Goal: Transaction & Acquisition: Purchase product/service

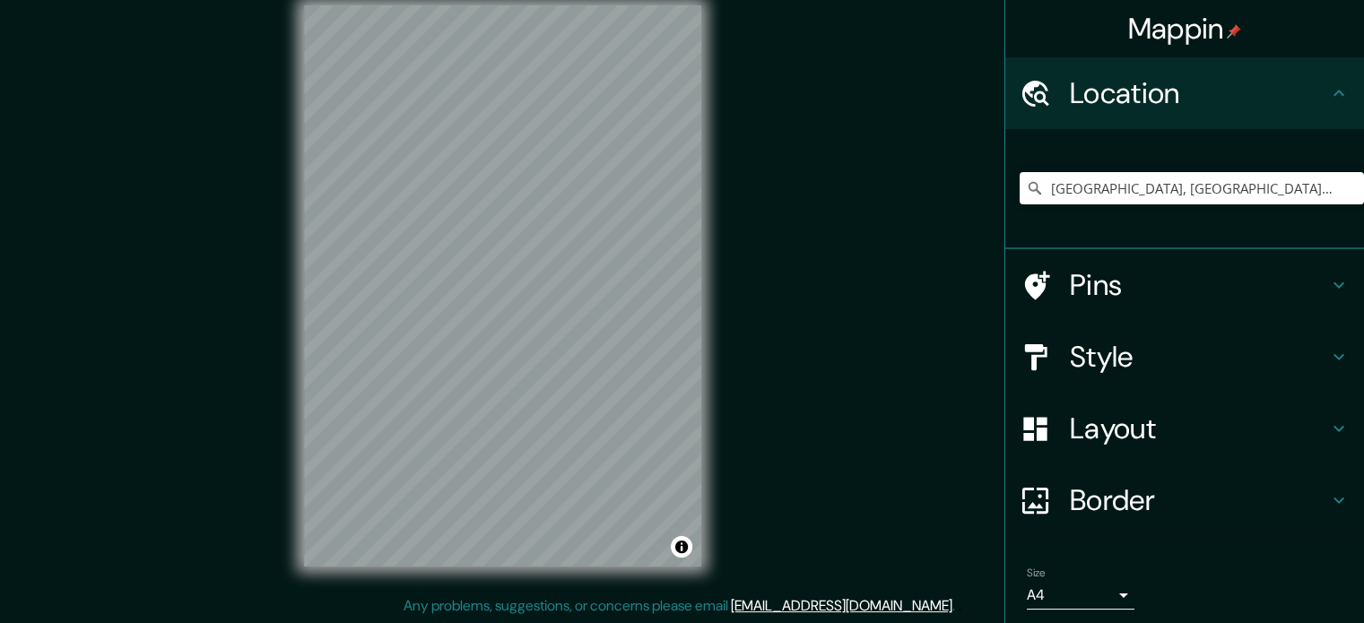
scroll to position [23, 0]
click at [1132, 188] on input "Veracruz, Estado de Veracruz, México" at bounding box center [1191, 188] width 344 height 32
click at [1318, 182] on input "Veracruz, Estado de Veracruz, México" at bounding box center [1191, 188] width 344 height 32
drag, startPoint x: 1331, startPoint y: 184, endPoint x: 784, endPoint y: 202, distance: 547.2
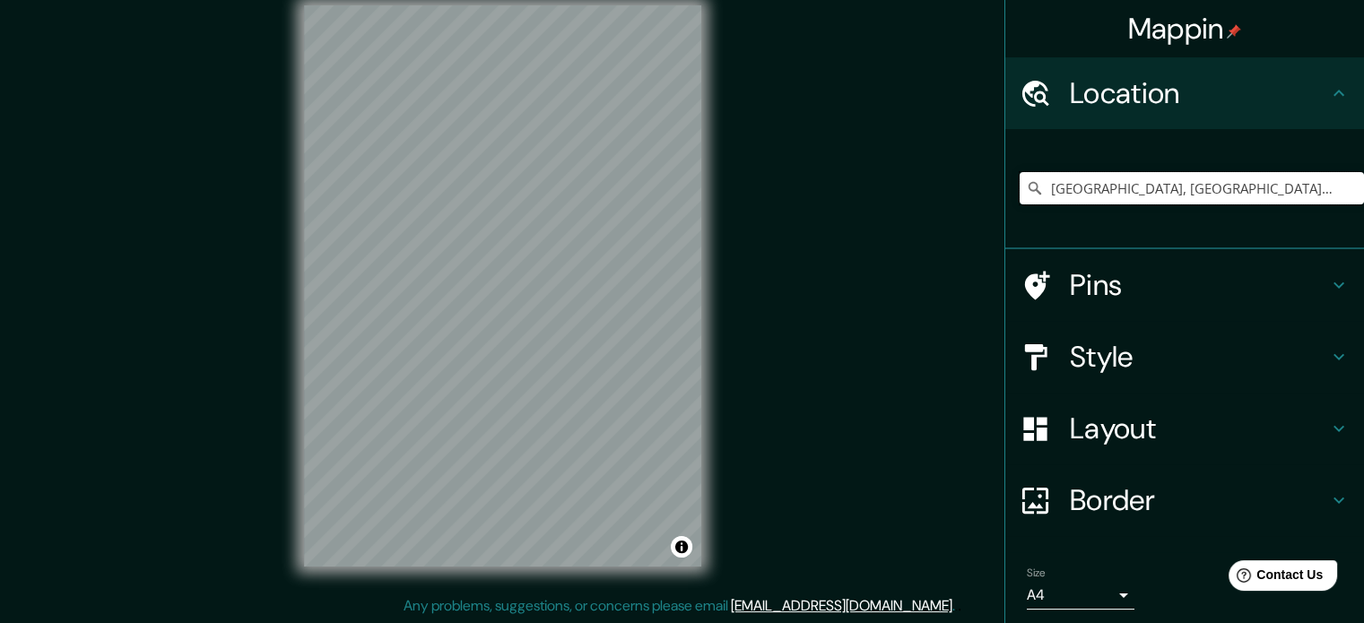
click at [785, 201] on div "Mappin Location Veracruz, Estado de Veracruz, México Pins Style Layout Border C…" at bounding box center [682, 300] width 1364 height 647
click at [1113, 283] on h4 "Pins" at bounding box center [1199, 285] width 258 height 36
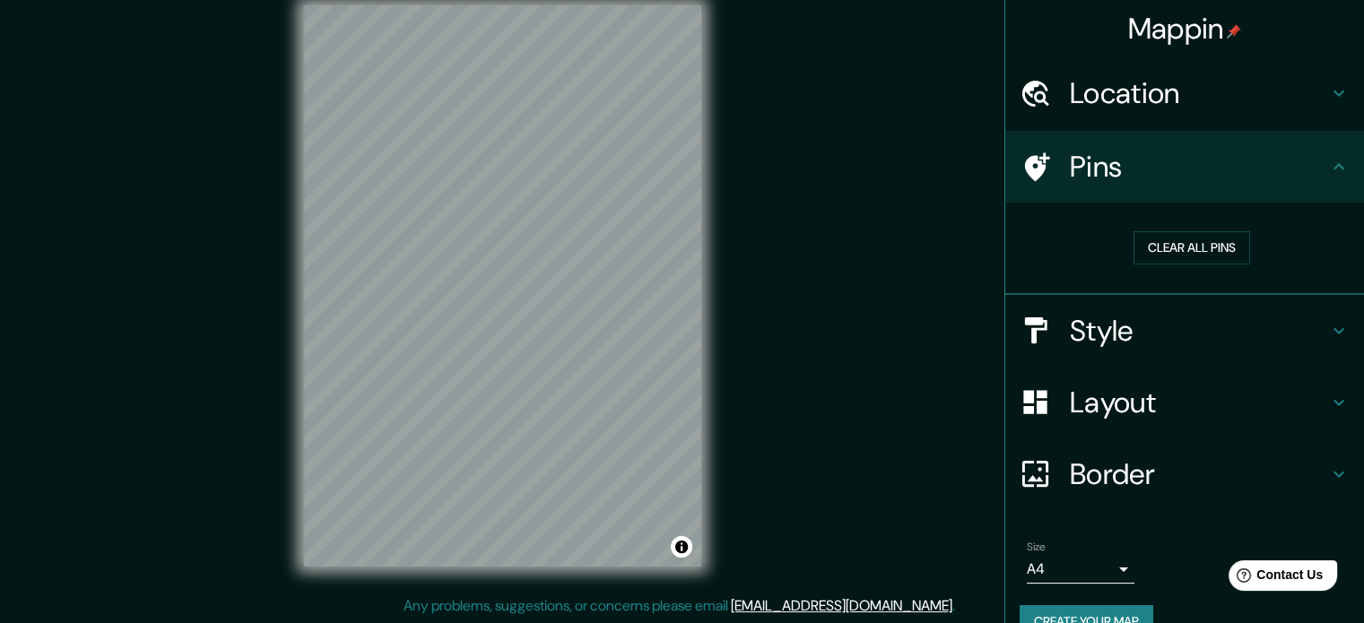
click at [1110, 325] on h4 "Style" at bounding box center [1199, 331] width 258 height 36
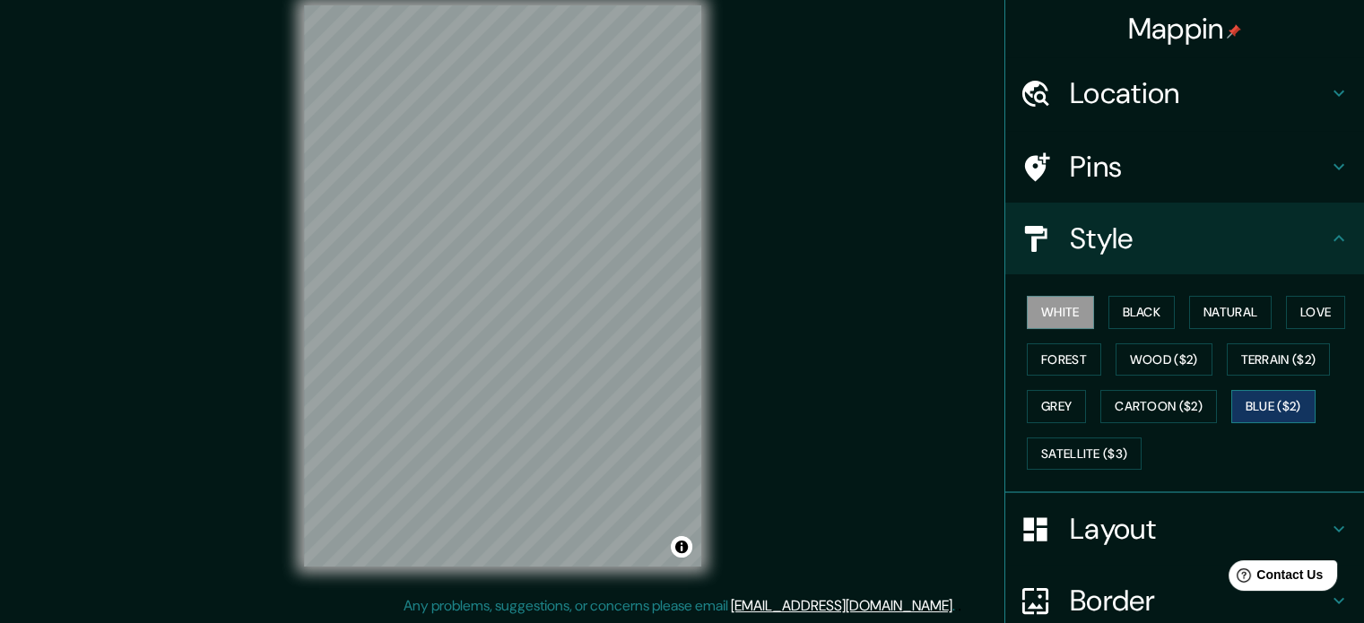
click at [1295, 395] on button "Blue ($2)" at bounding box center [1273, 406] width 84 height 33
click at [1103, 441] on button "Satellite ($3)" at bounding box center [1084, 454] width 115 height 33
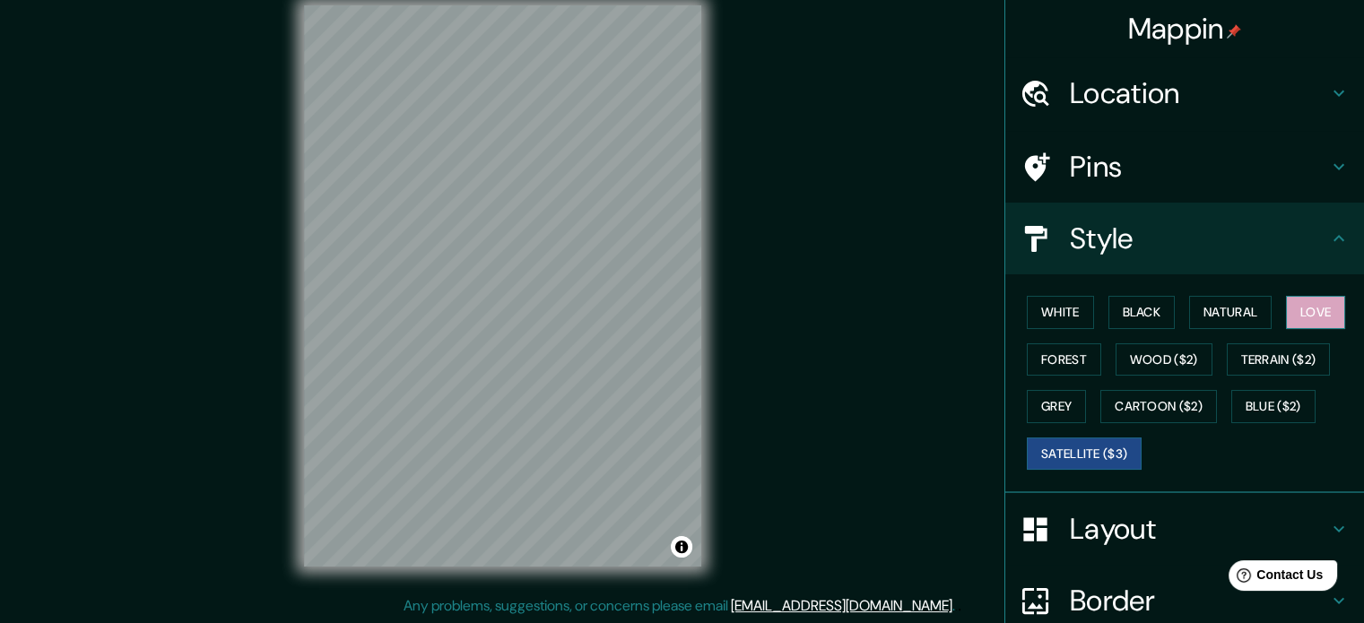
click at [1310, 305] on button "Love" at bounding box center [1315, 312] width 59 height 33
click at [1155, 559] on div "Layout" at bounding box center [1184, 529] width 359 height 72
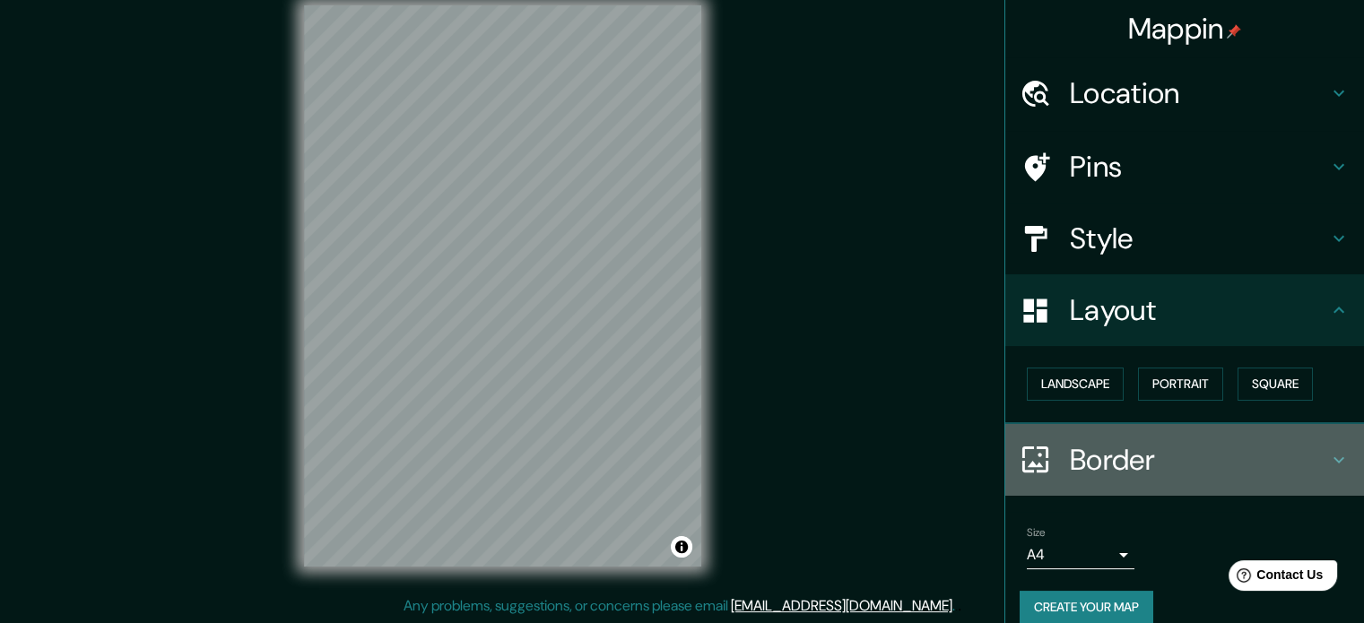
click at [1138, 479] on div "Border" at bounding box center [1184, 460] width 359 height 72
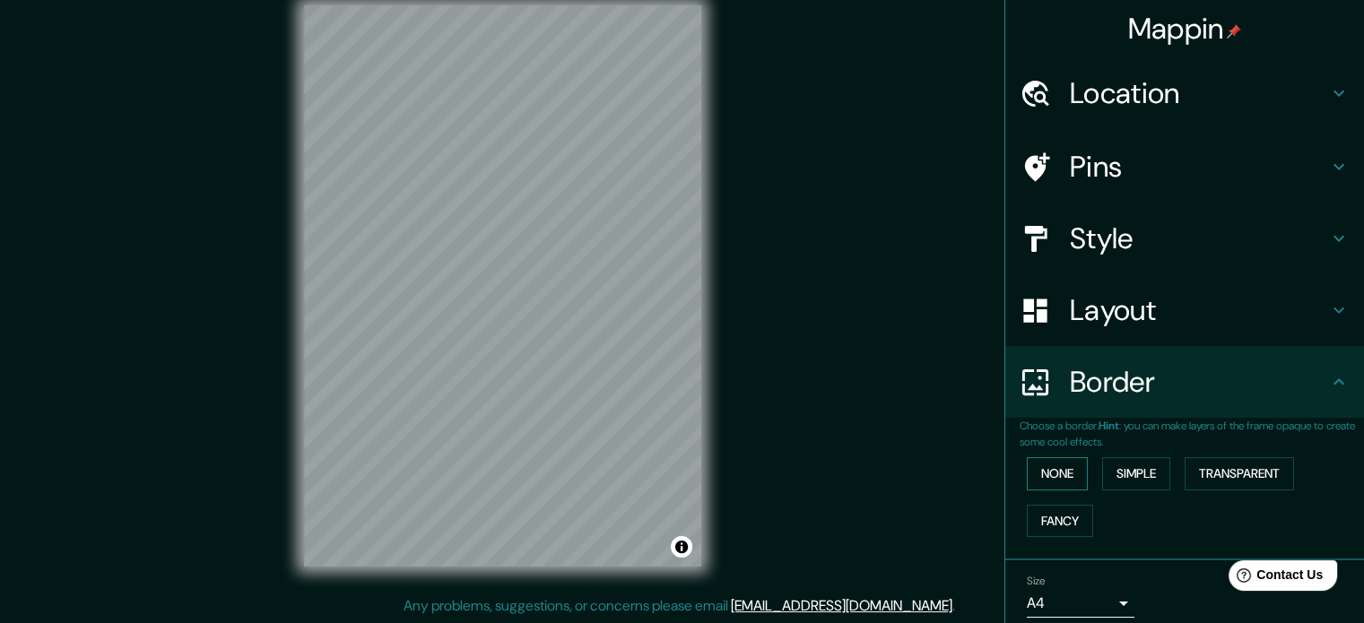
click at [1063, 466] on button "None" at bounding box center [1057, 473] width 61 height 33
click at [1112, 466] on button "Simple" at bounding box center [1136, 473] width 68 height 33
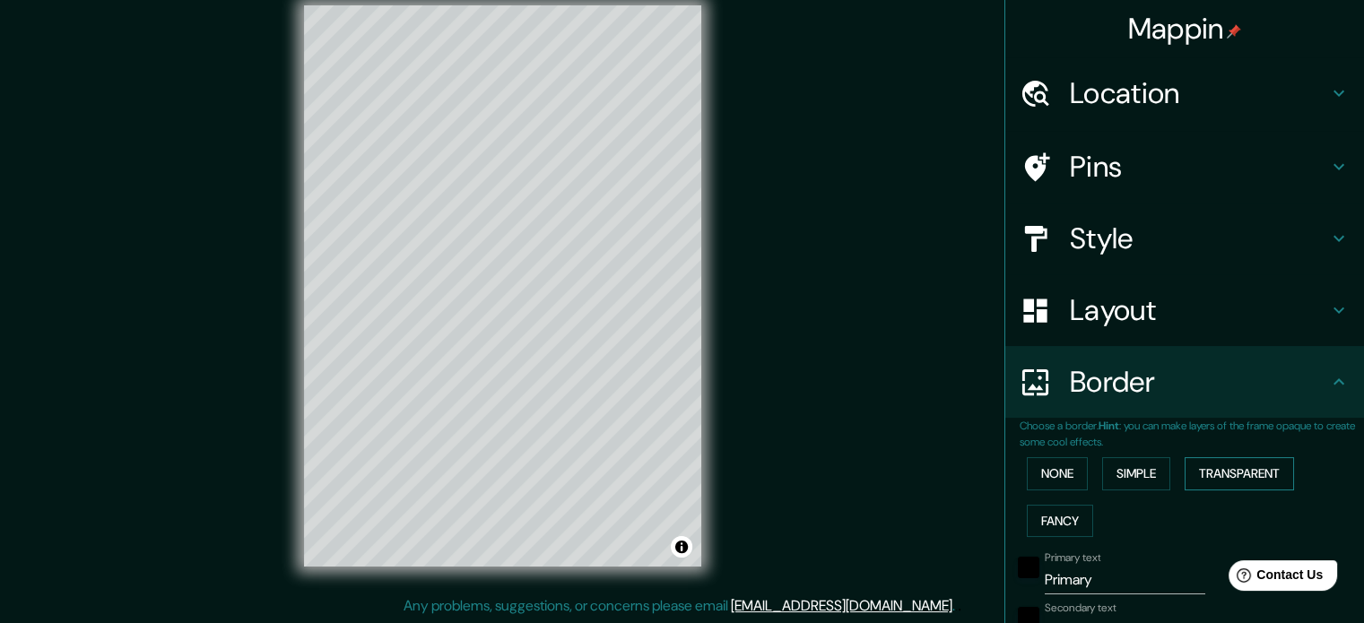
click at [1217, 465] on button "Transparent" at bounding box center [1238, 473] width 109 height 33
click at [1047, 508] on button "Fancy" at bounding box center [1060, 521] width 66 height 33
click at [1041, 482] on button "None" at bounding box center [1057, 473] width 61 height 33
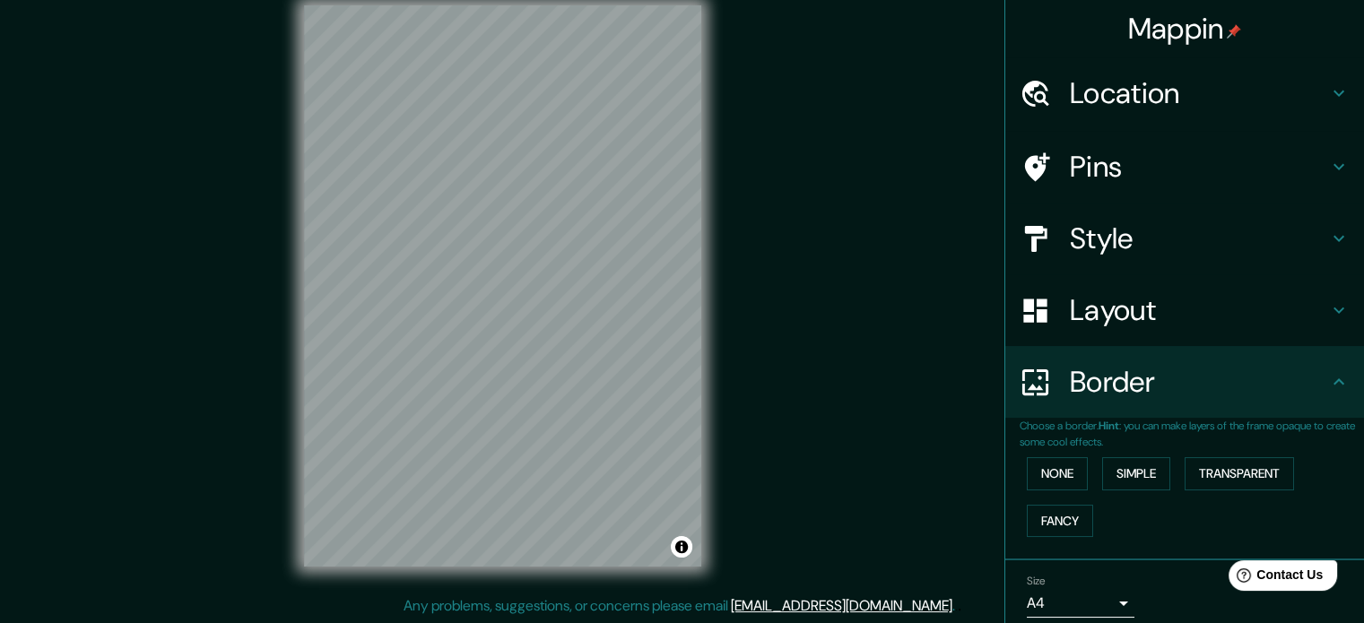
click at [1108, 329] on div "Layout" at bounding box center [1184, 310] width 359 height 72
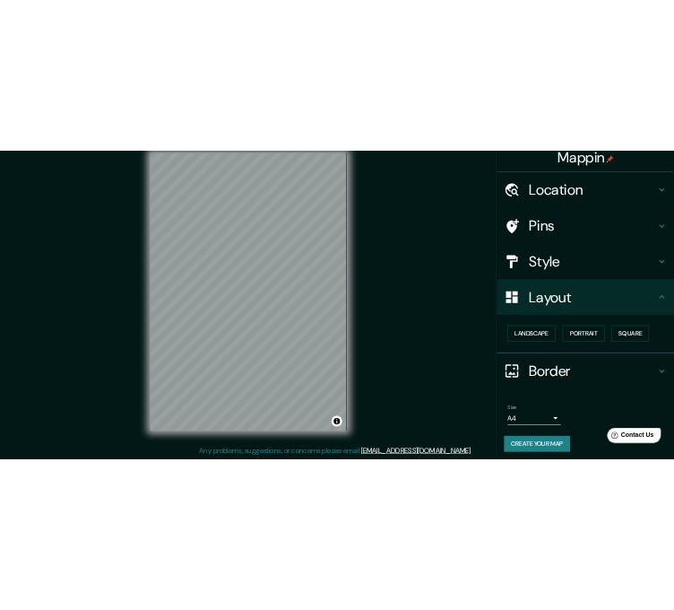
scroll to position [20, 0]
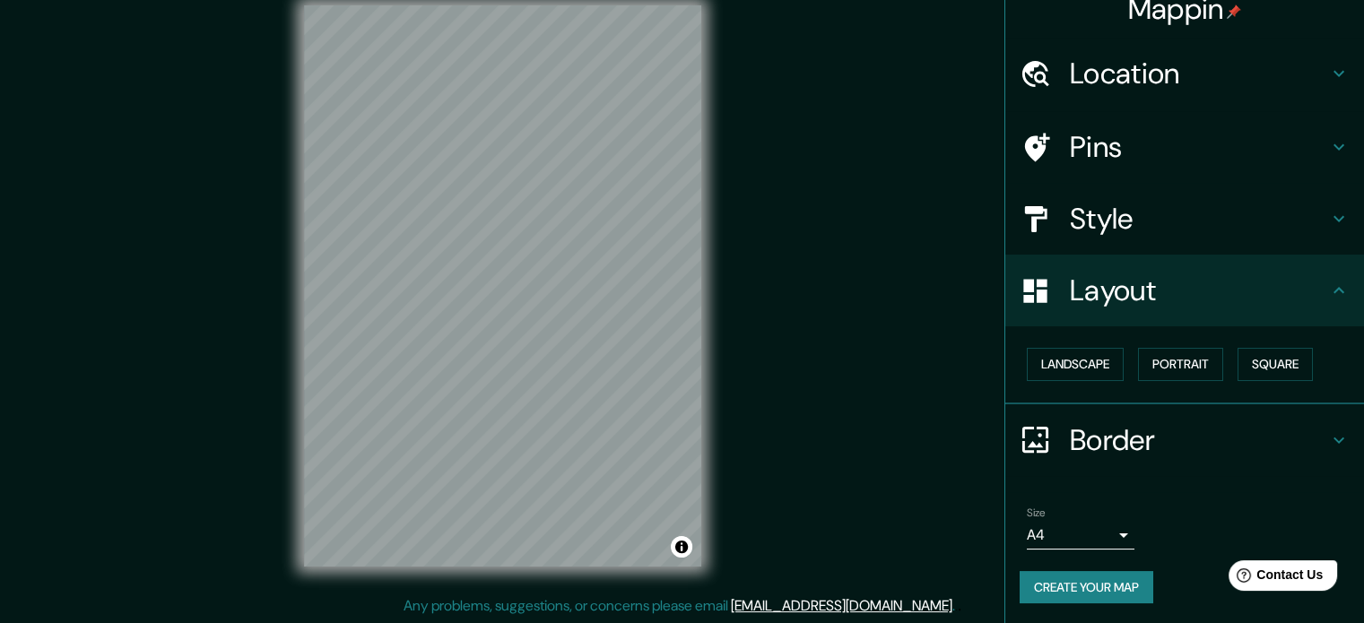
click at [1074, 528] on body "Mappin Location Veracruz, Estado de Veracruz, México Veracruz Estado de Veracru…" at bounding box center [682, 288] width 1364 height 623
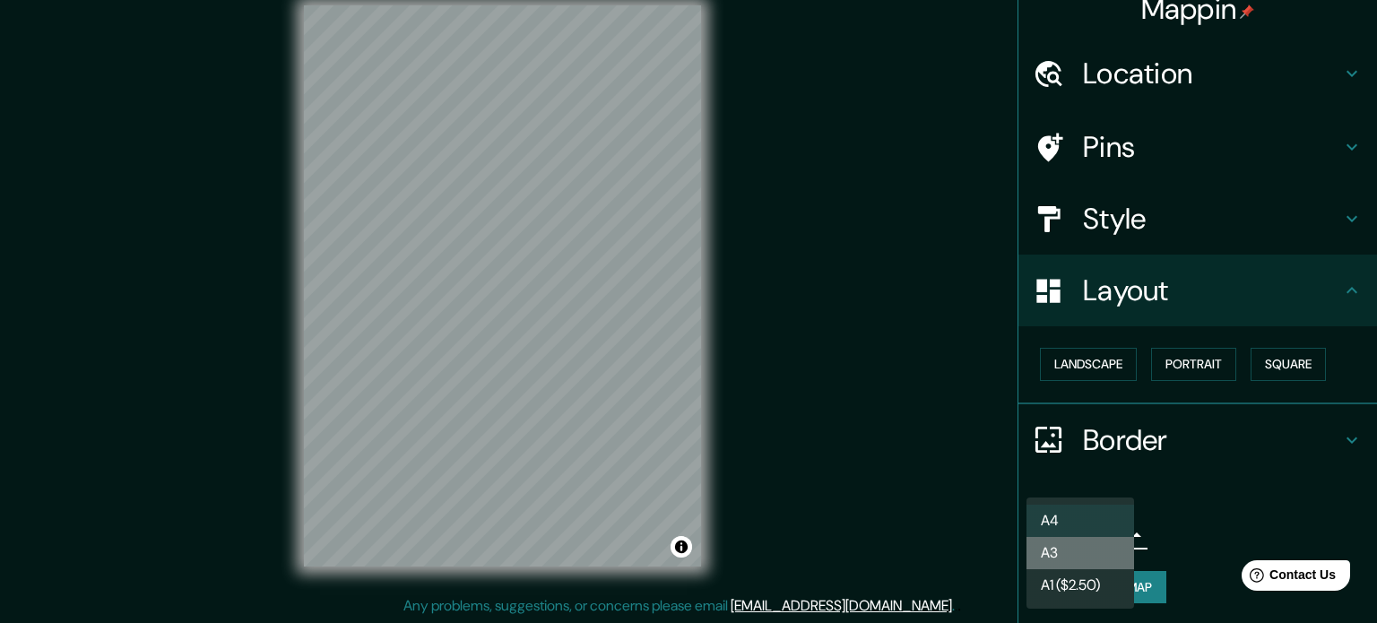
click at [1079, 556] on li "A3" at bounding box center [1081, 553] width 108 height 32
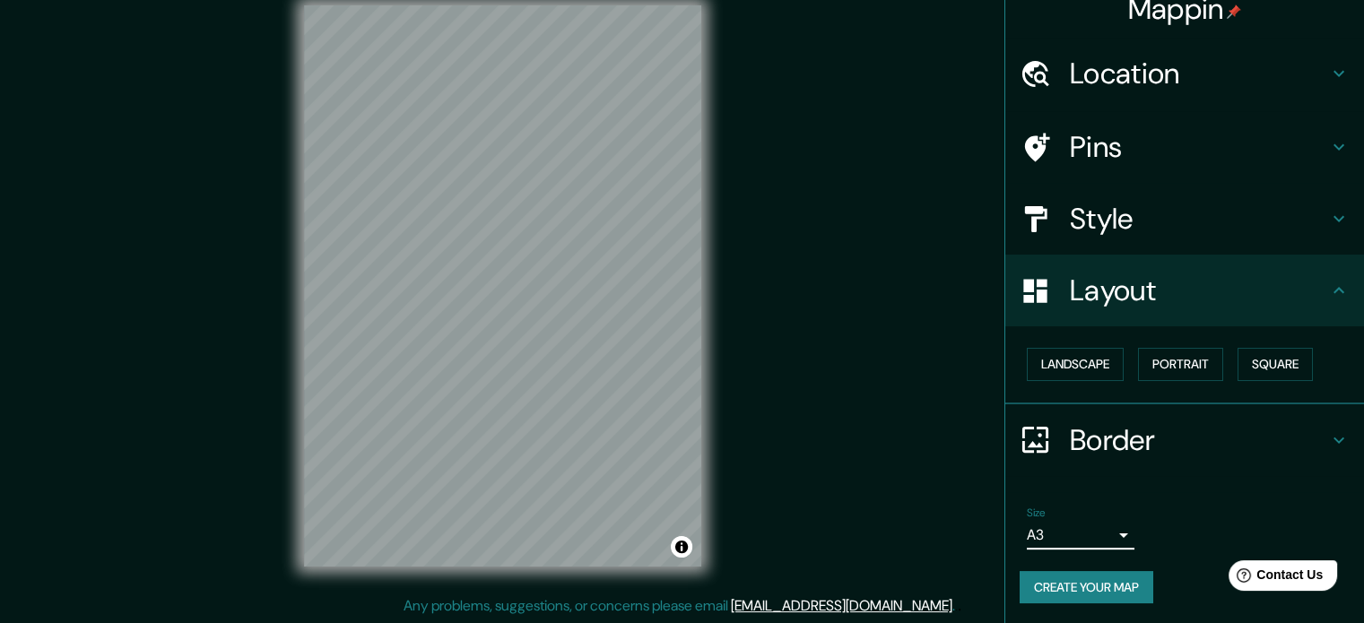
click at [1082, 530] on body "Mappin Location Veracruz, Estado de Veracruz, México Veracruz Estado de Veracru…" at bounding box center [682, 288] width 1364 height 623
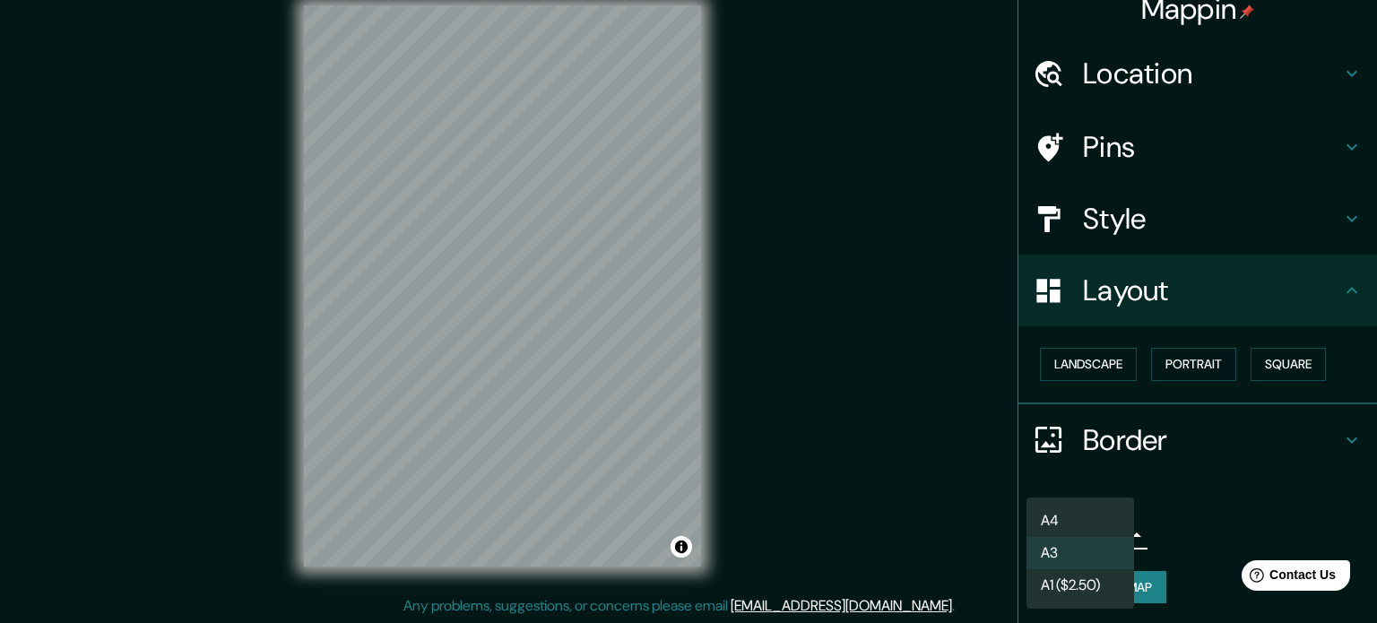
click at [1075, 582] on li "A1 ($2.50)" at bounding box center [1081, 585] width 108 height 32
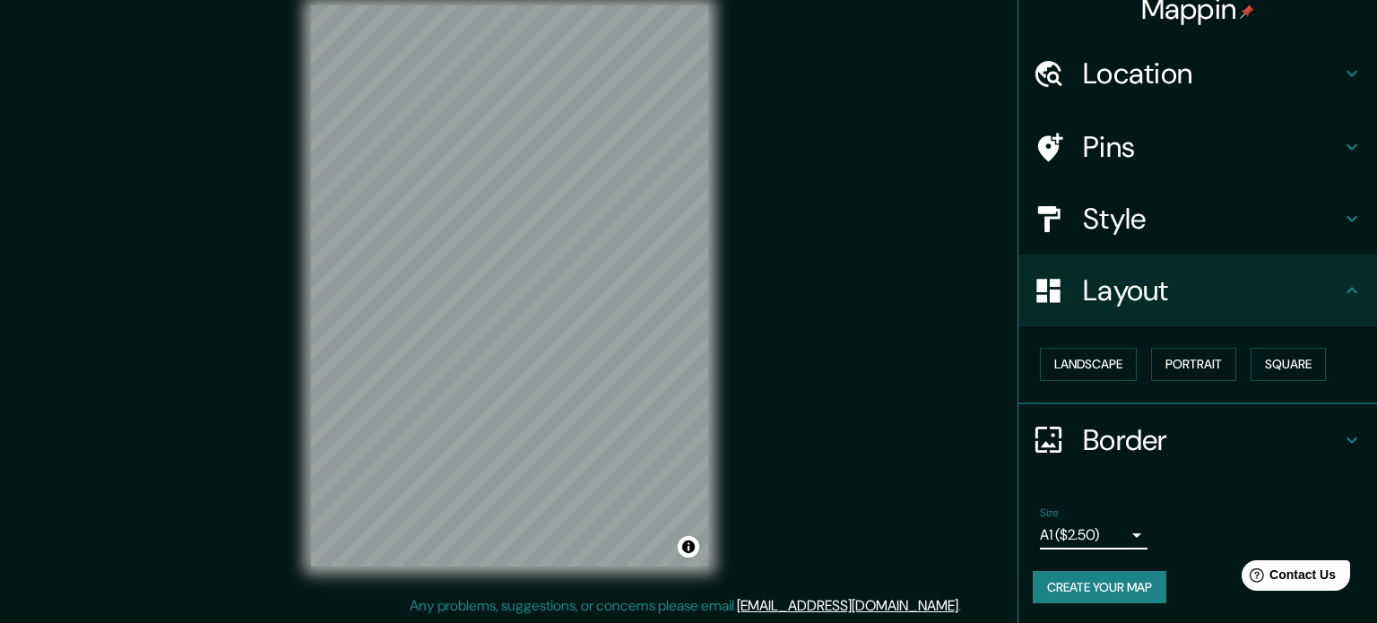
click at [1089, 526] on body "Mappin Location Veracruz, Estado de Veracruz, México Veracruz Estado de Veracru…" at bounding box center [688, 288] width 1377 height 623
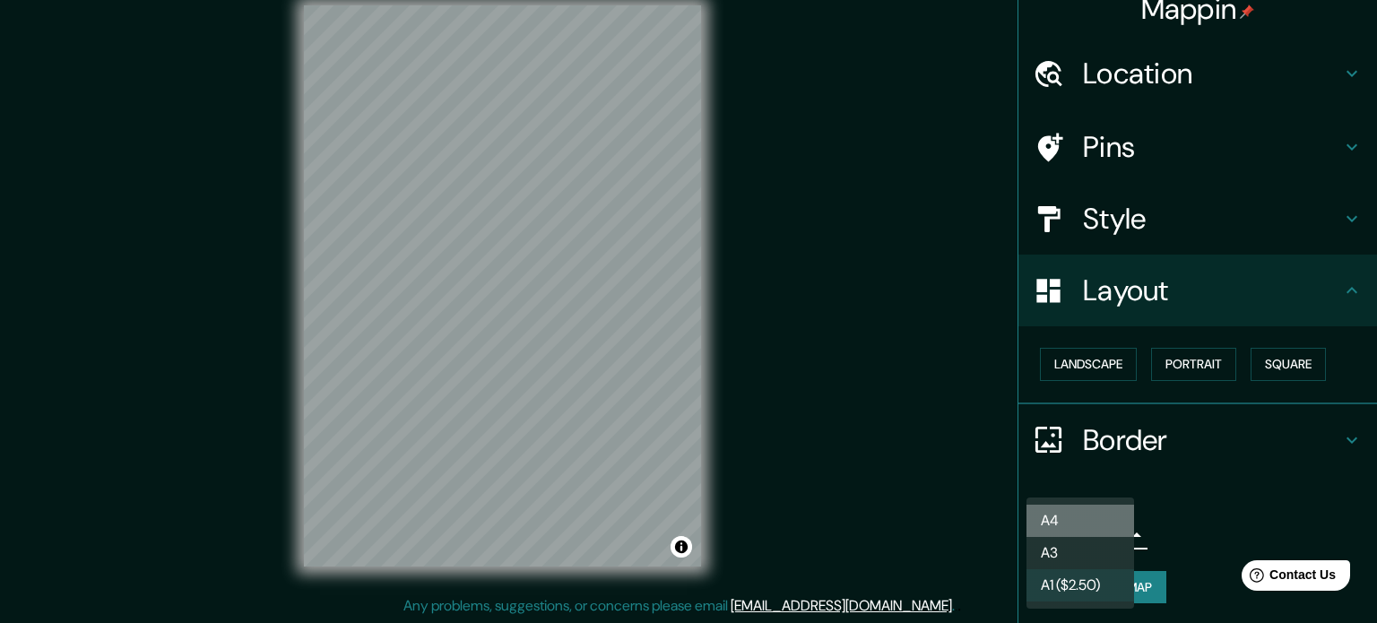
click at [1073, 516] on li "A4" at bounding box center [1081, 521] width 108 height 32
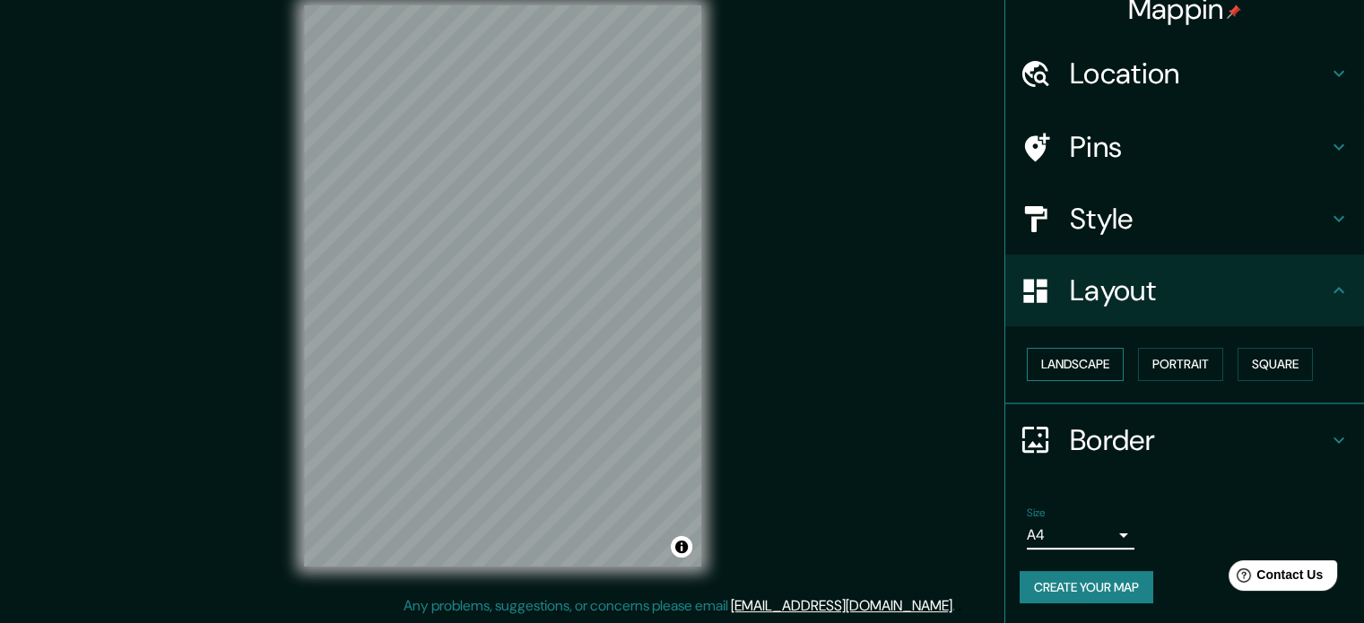
click at [1087, 375] on button "Landscape" at bounding box center [1075, 364] width 97 height 33
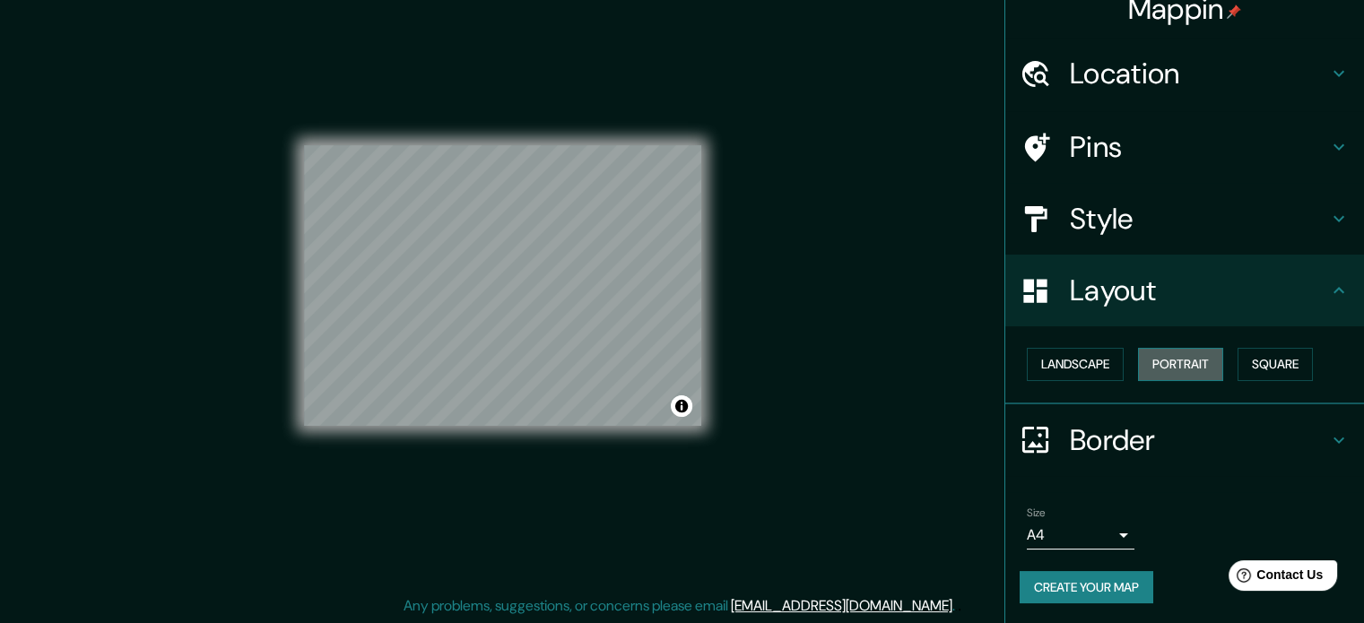
click at [1178, 357] on button "Portrait" at bounding box center [1180, 364] width 85 height 33
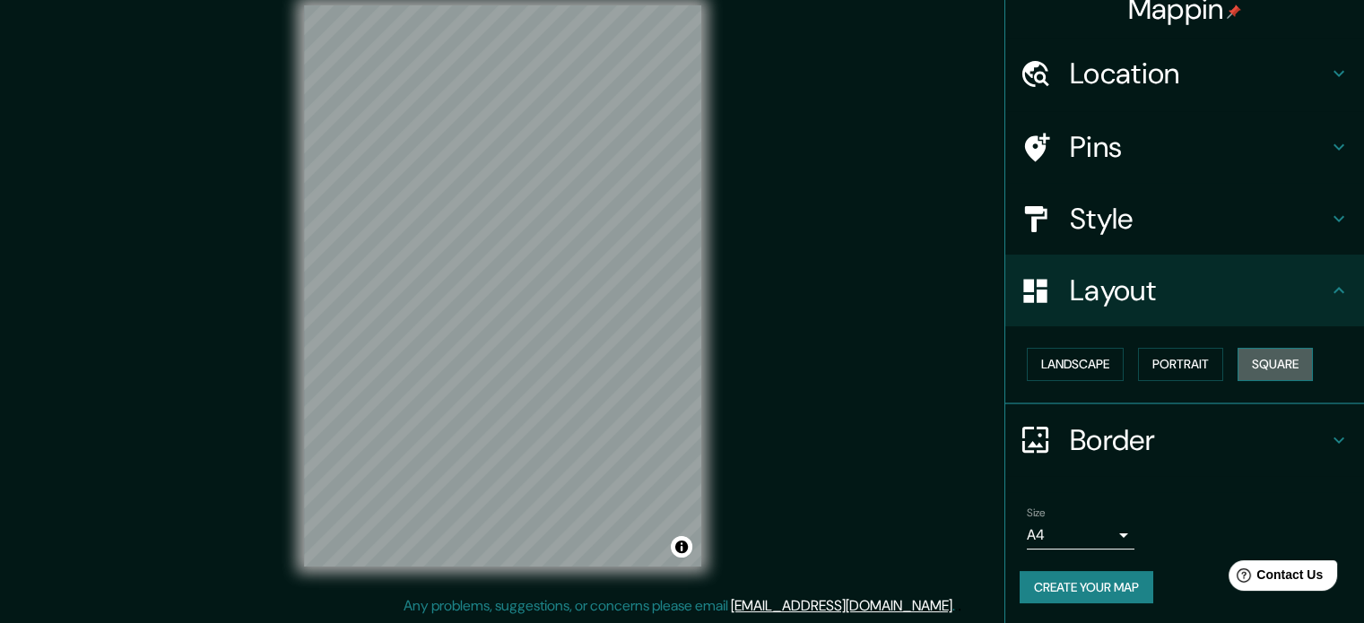
click at [1252, 350] on button "Square" at bounding box center [1274, 364] width 75 height 33
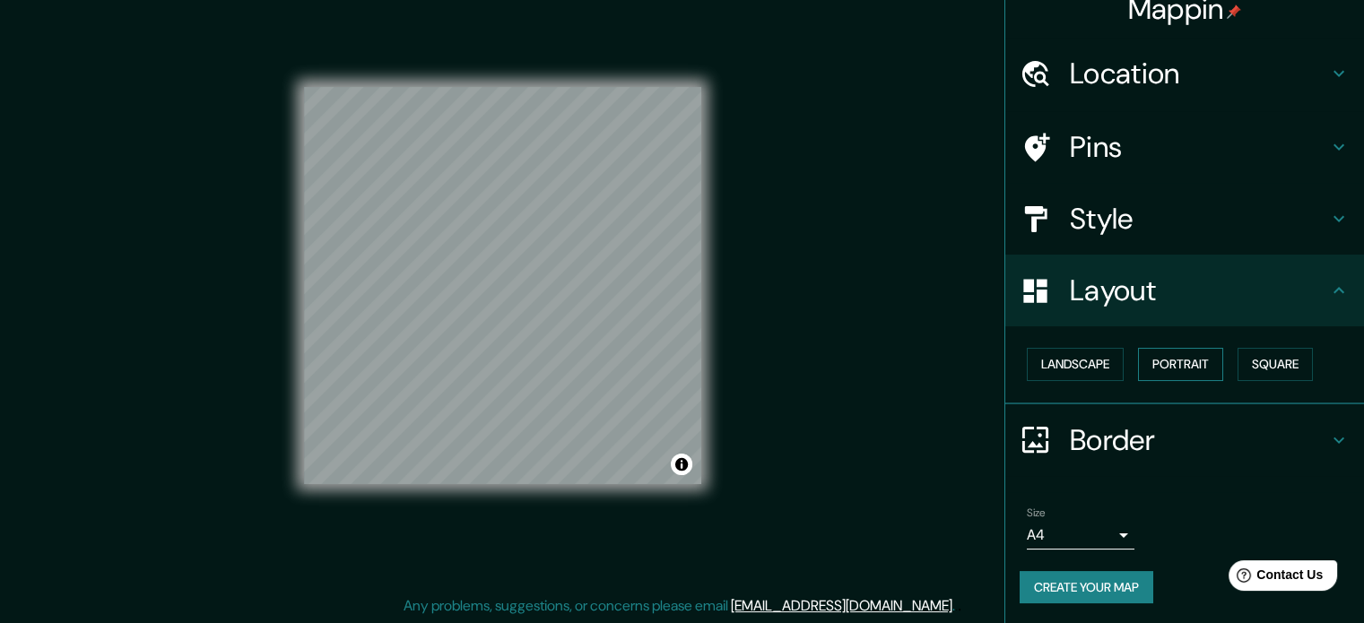
click at [1153, 360] on button "Portrait" at bounding box center [1180, 364] width 85 height 33
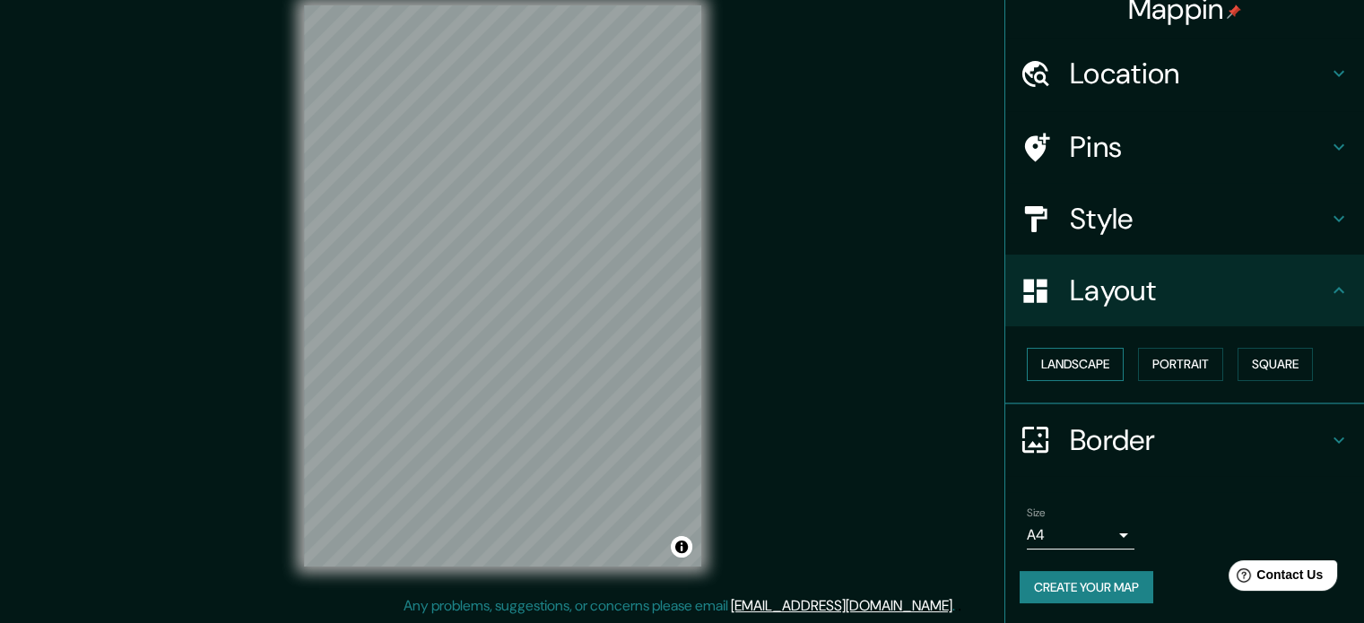
click at [1063, 360] on button "Landscape" at bounding box center [1075, 364] width 97 height 33
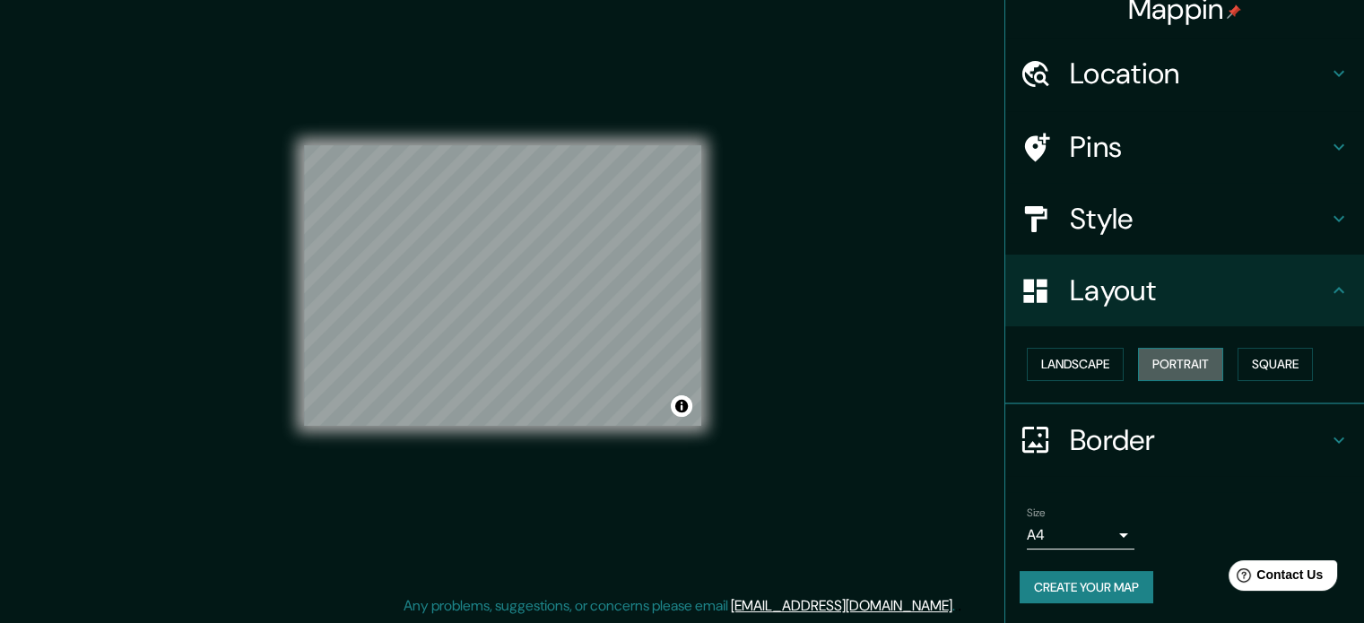
click at [1184, 365] on button "Portrait" at bounding box center [1180, 364] width 85 height 33
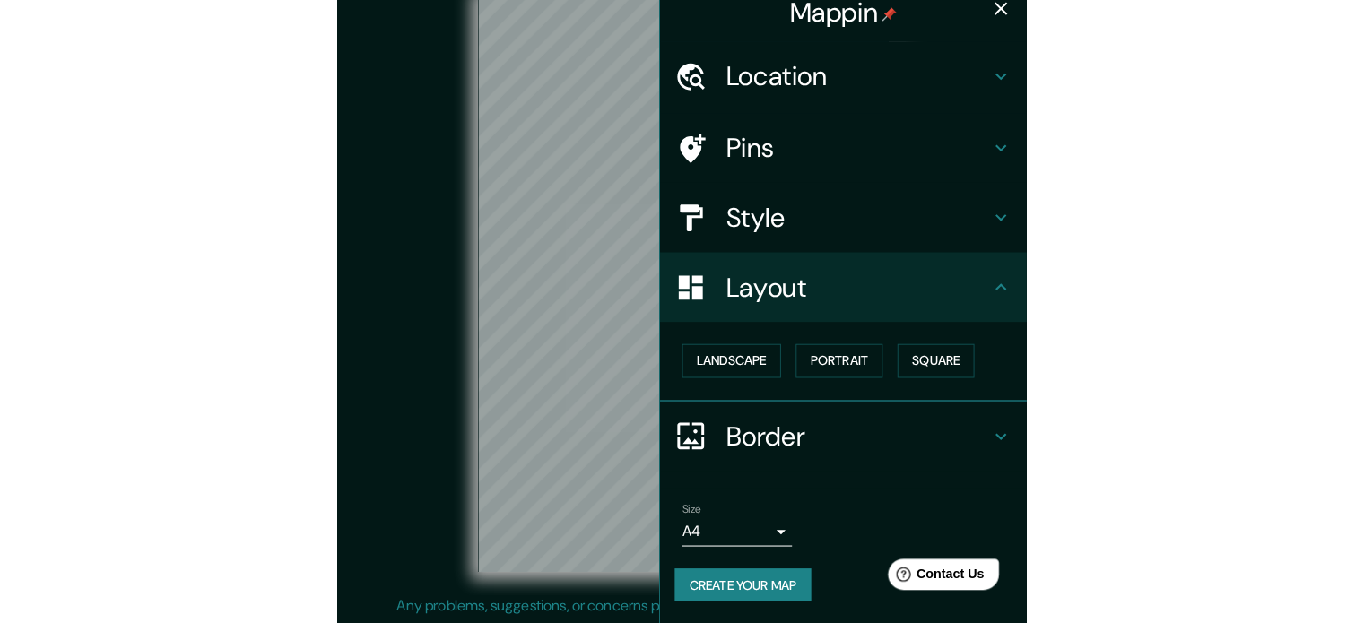
scroll to position [15, 0]
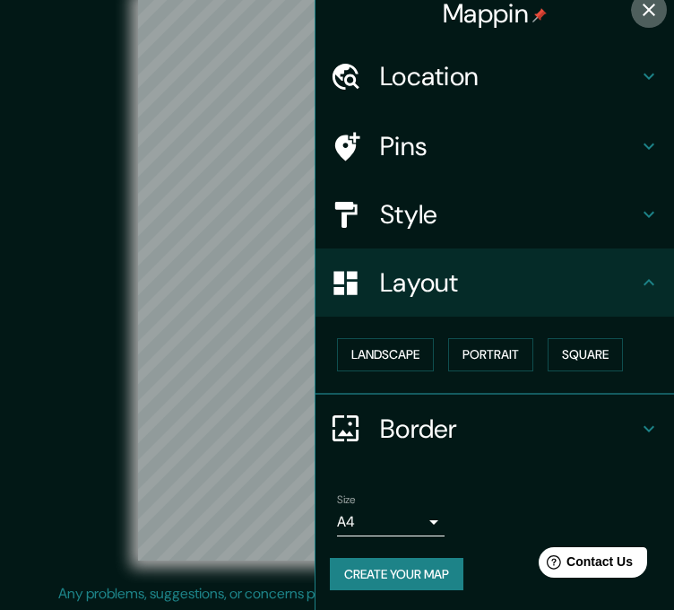
click at [638, 13] on icon "button" at bounding box center [649, 10] width 22 height 22
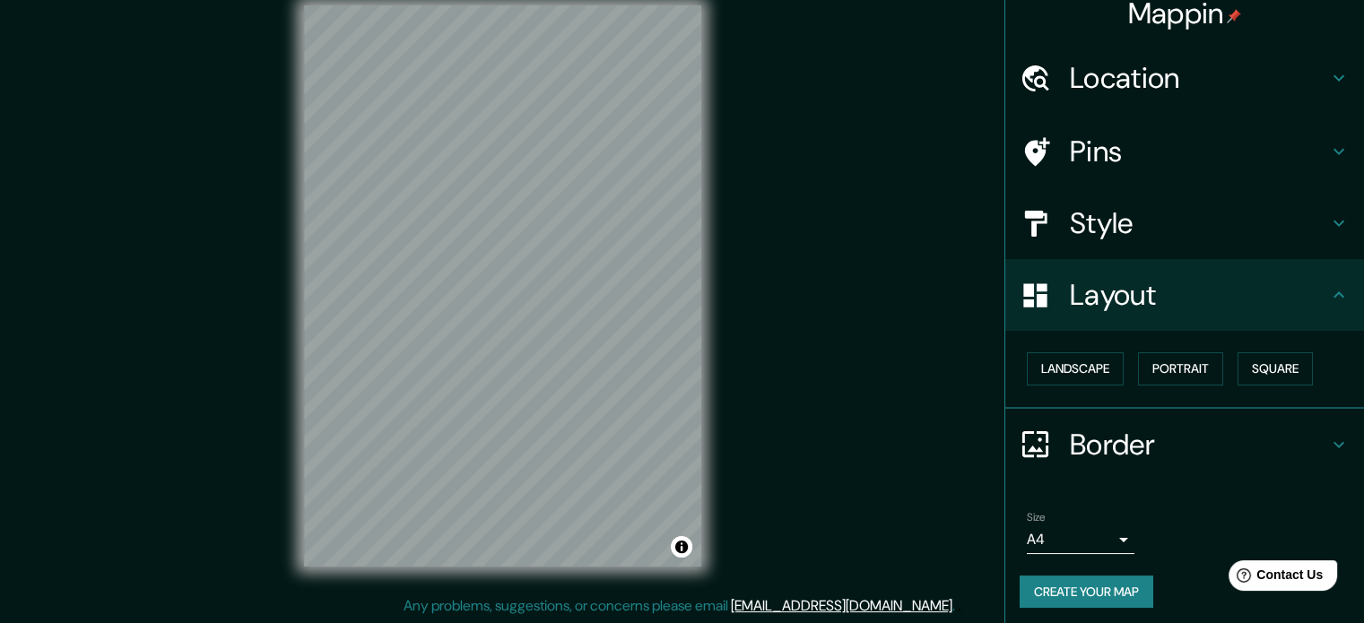
scroll to position [13, 0]
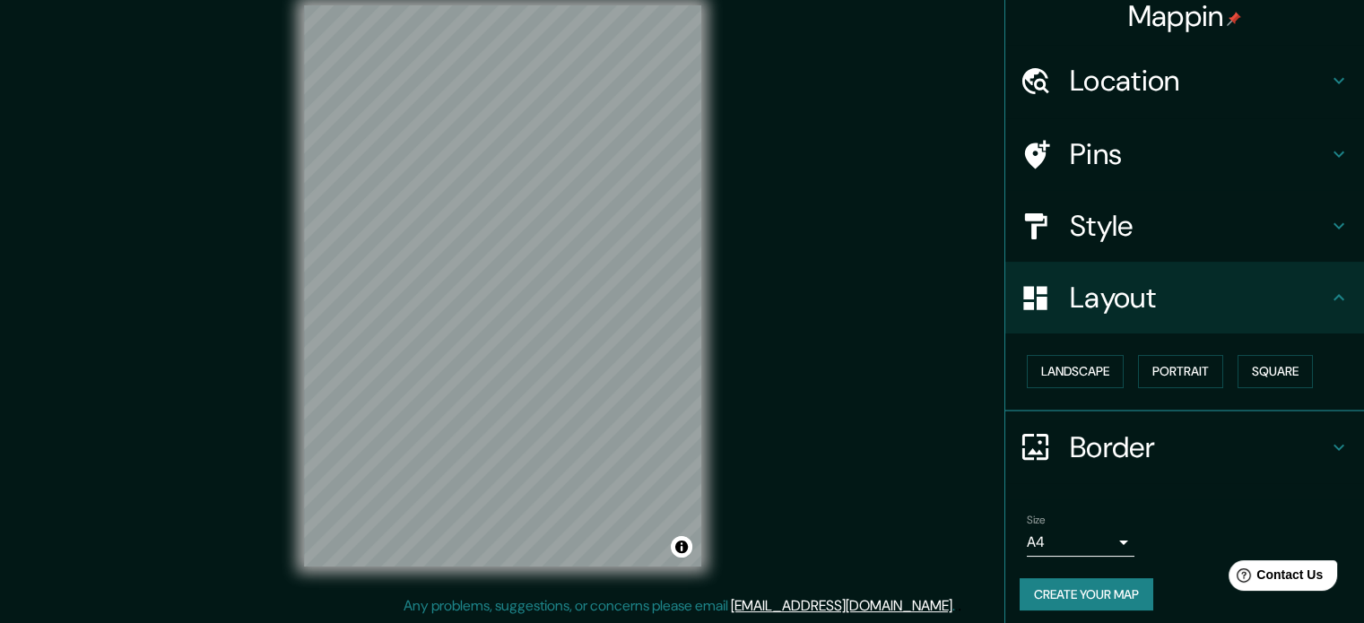
click at [1098, 594] on button "Create your map" at bounding box center [1086, 594] width 134 height 33
click at [1033, 586] on button "Create your map" at bounding box center [1086, 594] width 134 height 33
click at [1086, 583] on div "Create your map" at bounding box center [1184, 594] width 330 height 33
click at [1083, 583] on div "Create your map" at bounding box center [1184, 594] width 330 height 33
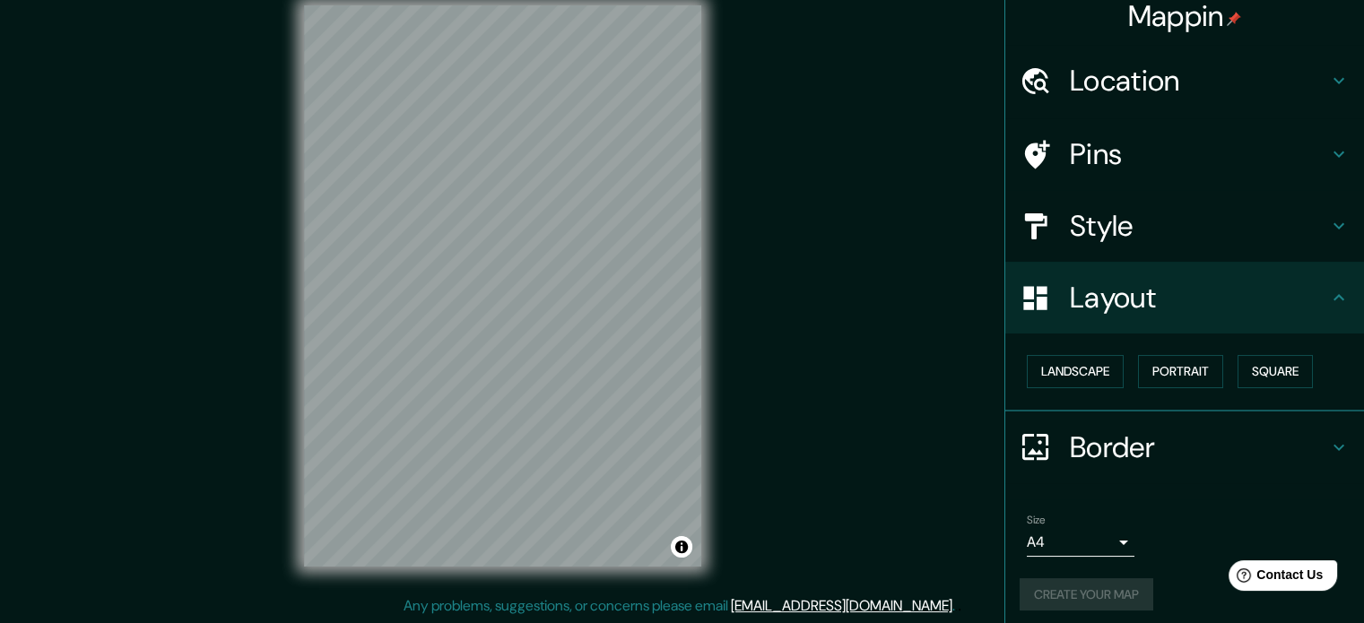
click at [1083, 583] on div "Create your map" at bounding box center [1184, 594] width 330 height 33
click at [1071, 594] on div "Create your map" at bounding box center [1184, 594] width 330 height 33
drag, startPoint x: 707, startPoint y: 328, endPoint x: 1033, endPoint y: 592, distance: 419.5
click at [1033, 592] on button "Create your map" at bounding box center [1086, 594] width 134 height 33
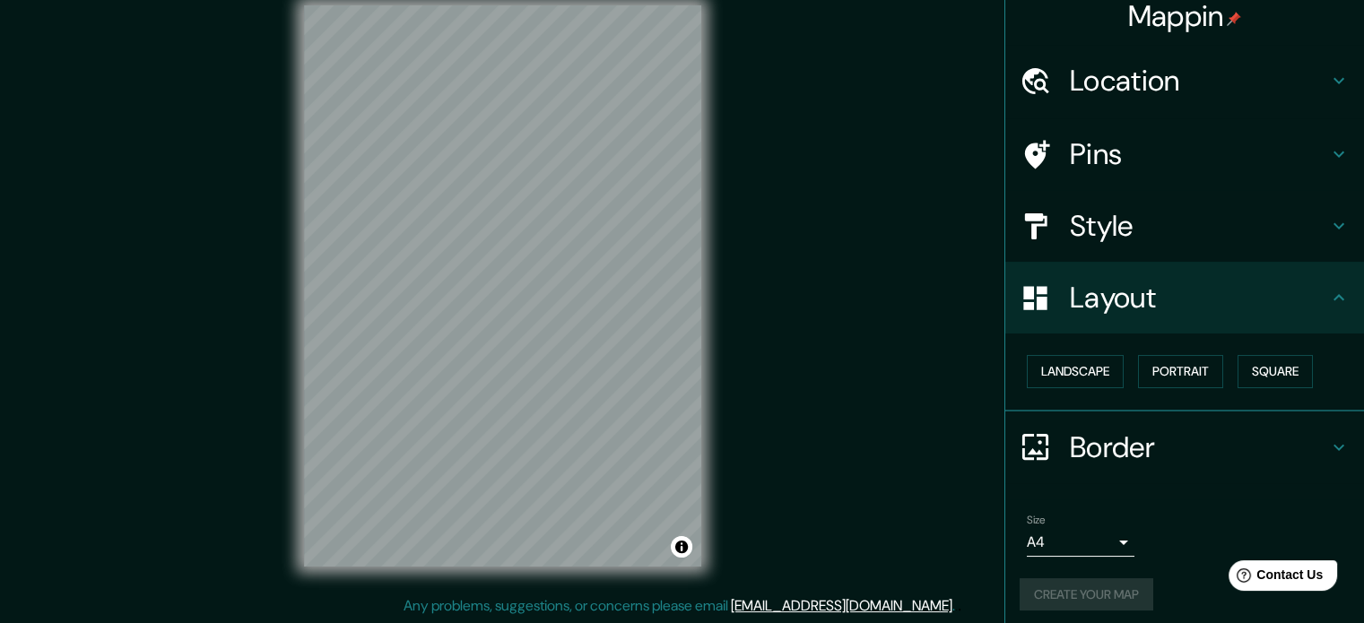
click at [1033, 592] on div "Create your map" at bounding box center [1184, 594] width 330 height 33
click at [1068, 267] on div "Layout" at bounding box center [1184, 298] width 359 height 72
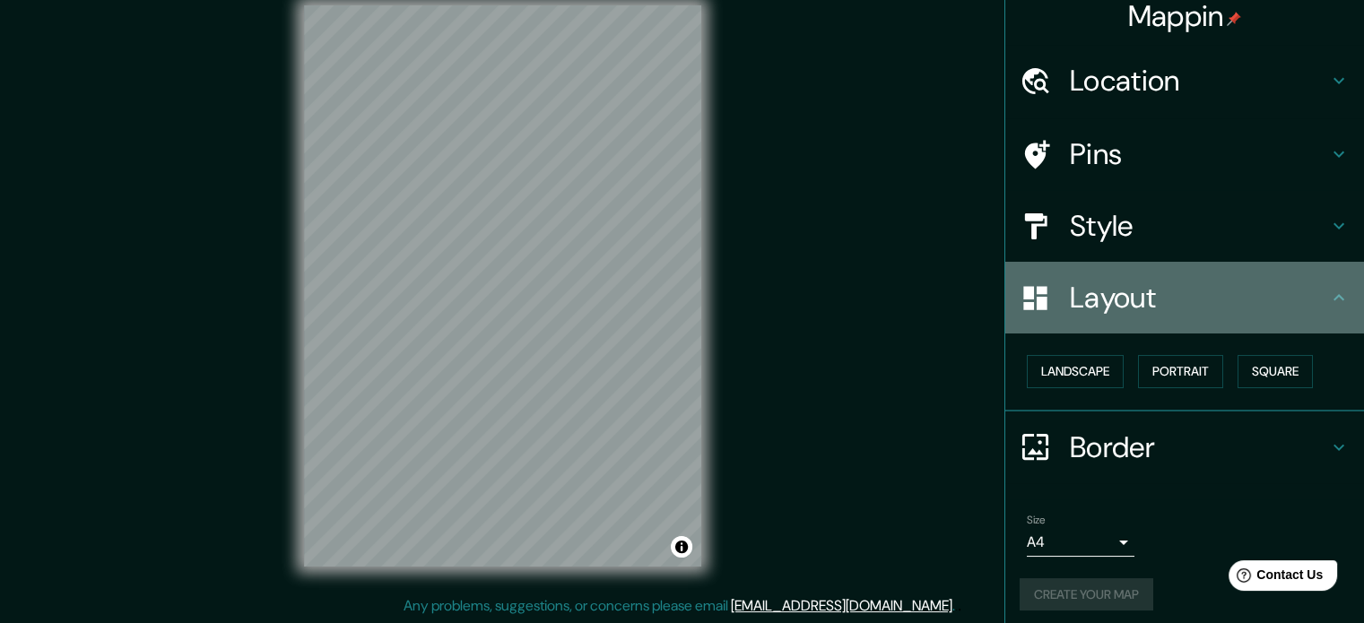
click at [1338, 273] on div "Layout" at bounding box center [1184, 298] width 359 height 72
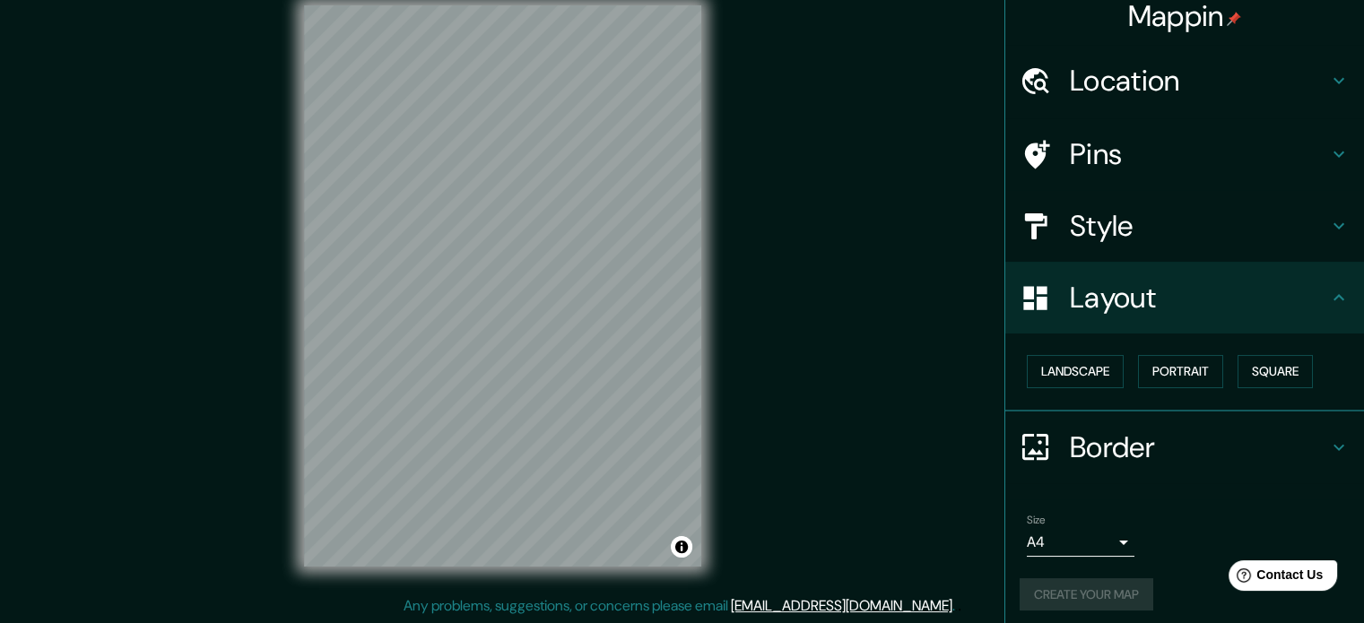
click at [1334, 294] on icon at bounding box center [1339, 298] width 22 height 22
click at [1328, 293] on icon at bounding box center [1339, 298] width 22 height 22
click at [1328, 299] on icon at bounding box center [1339, 298] width 22 height 22
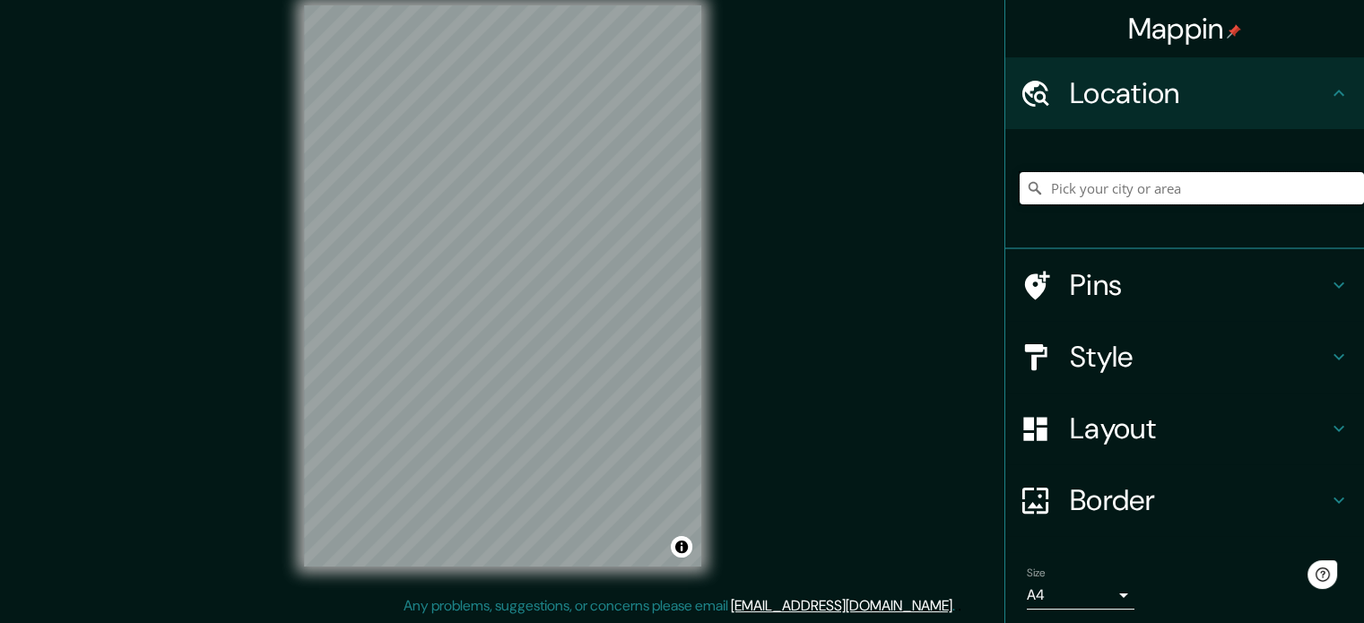
click at [1184, 196] on input "Pick your city or area" at bounding box center [1191, 188] width 344 height 32
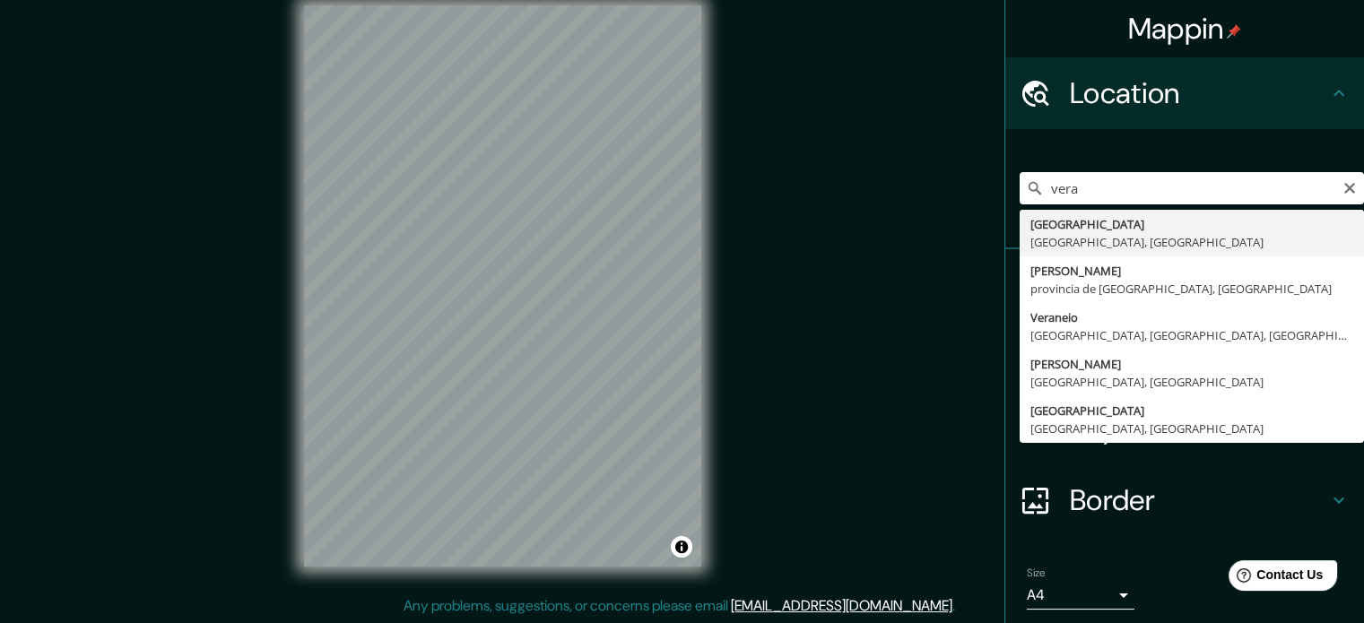
type input "Veracruz, Estado de Veracruz, México"
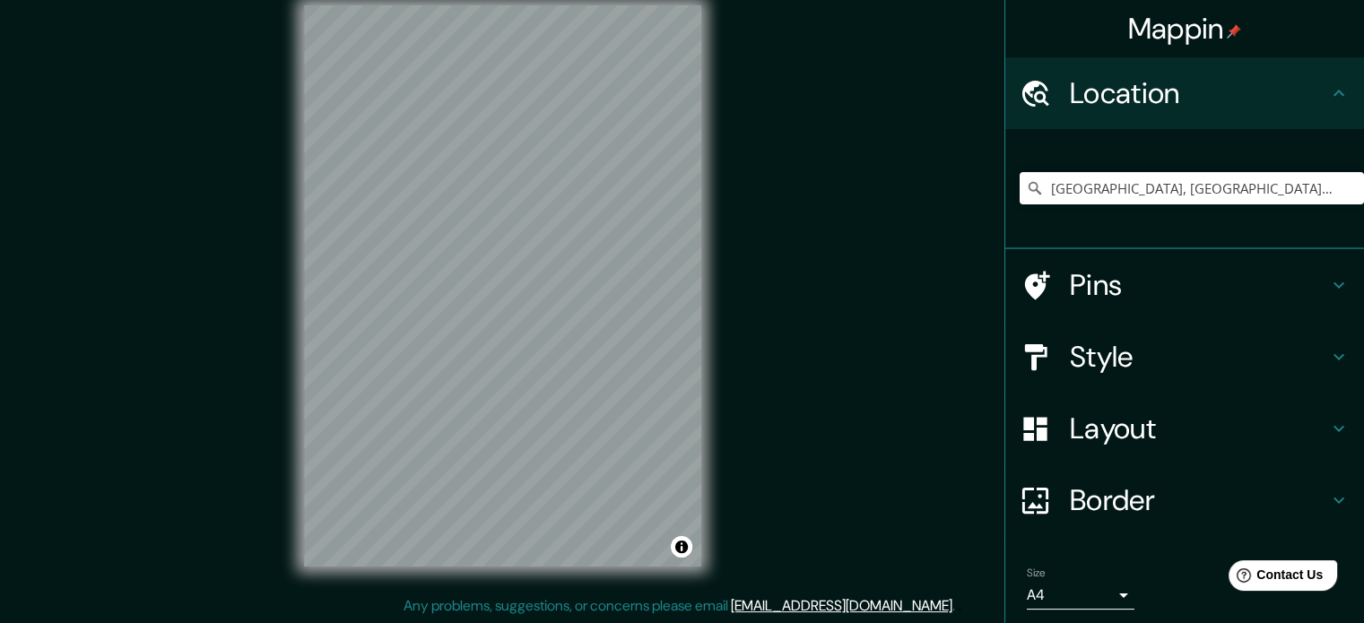
click at [1077, 352] on h4 "Style" at bounding box center [1199, 357] width 258 height 36
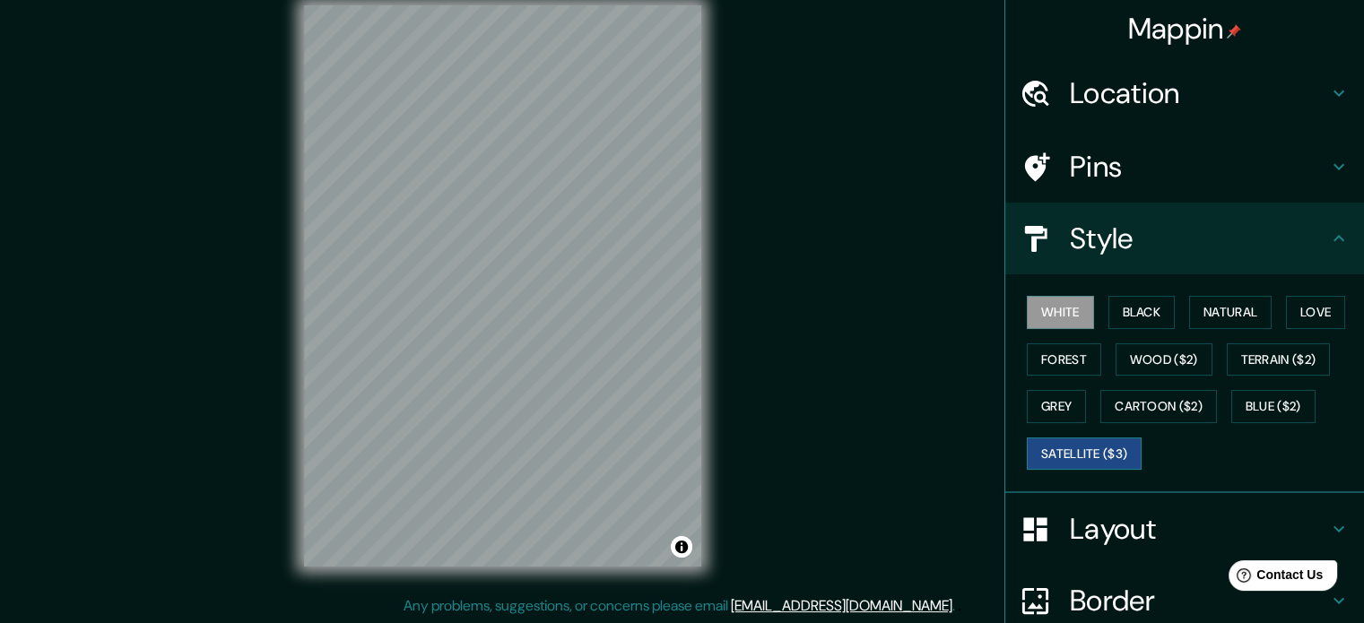
click at [1123, 440] on button "Satellite ($3)" at bounding box center [1084, 454] width 115 height 33
click at [1327, 304] on button "Love" at bounding box center [1315, 312] width 59 height 33
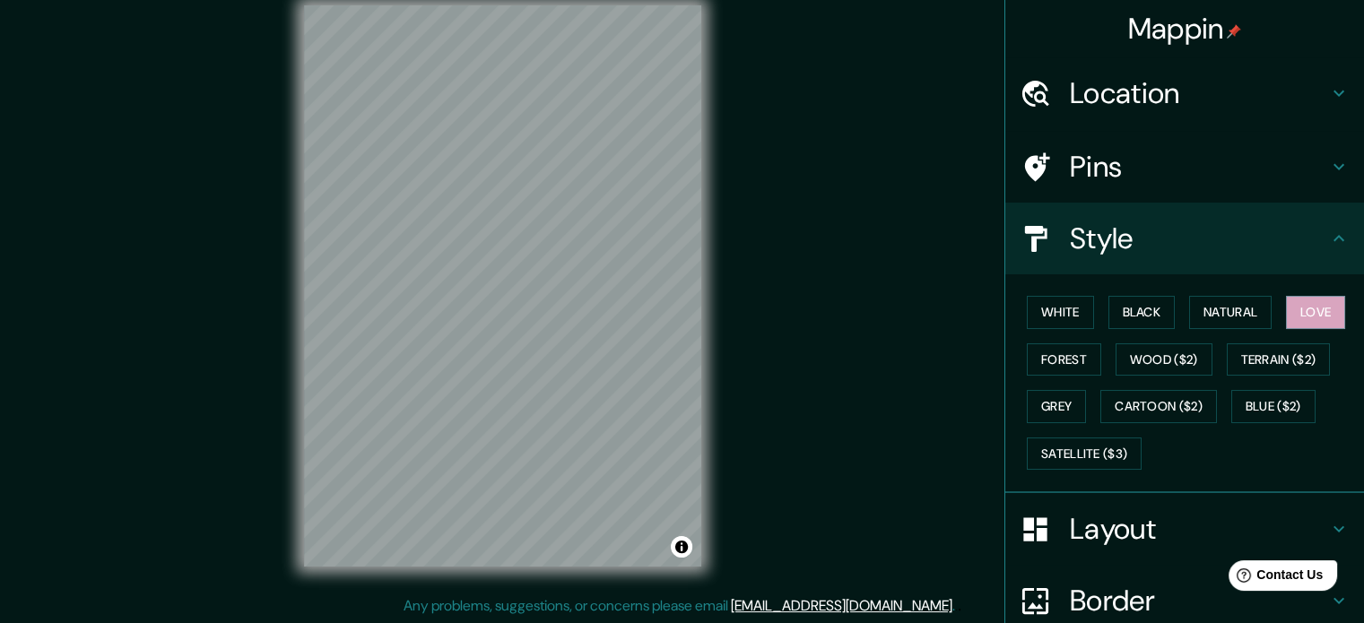
scroll to position [160, 0]
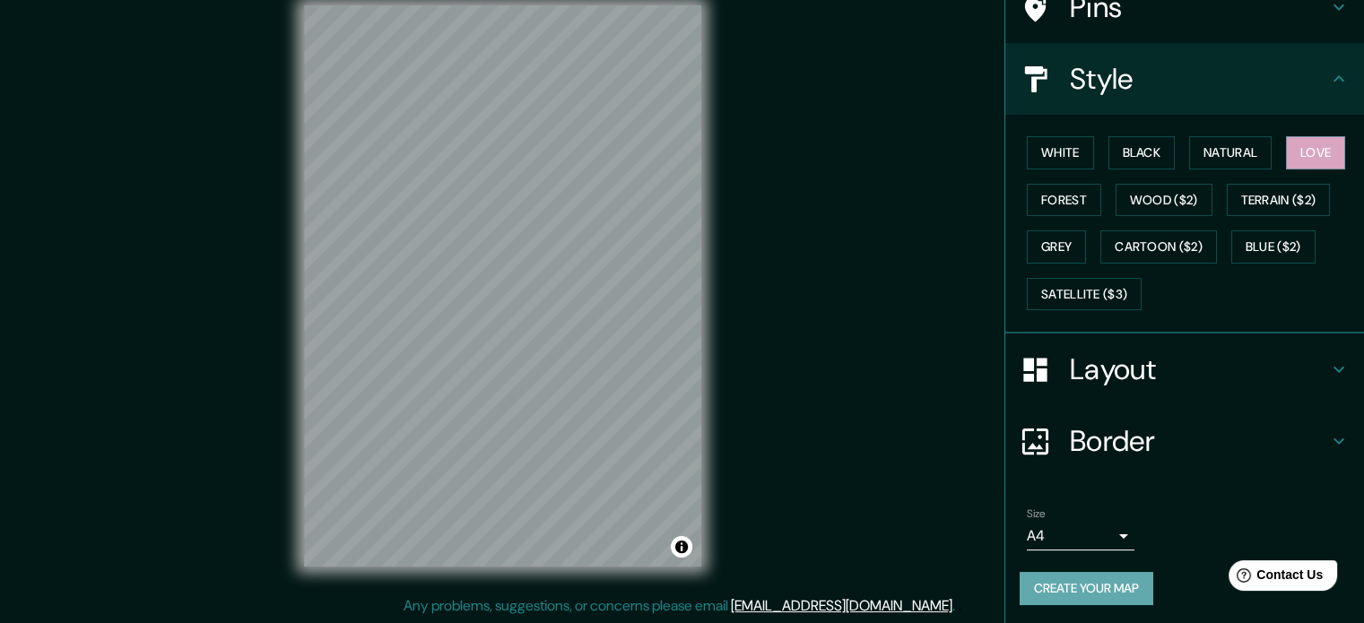
click at [1090, 582] on button "Create your map" at bounding box center [1086, 588] width 134 height 33
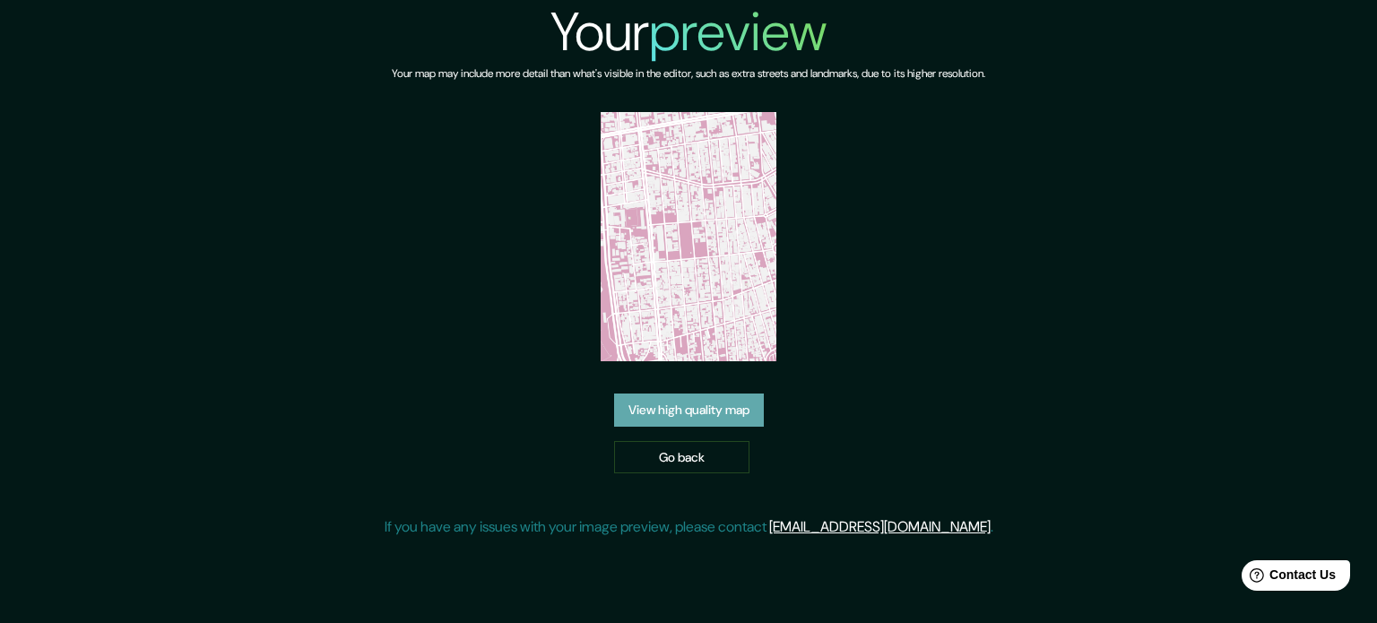
click at [703, 422] on link "View high quality map" at bounding box center [689, 410] width 150 height 33
